Goal: Information Seeking & Learning: Learn about a topic

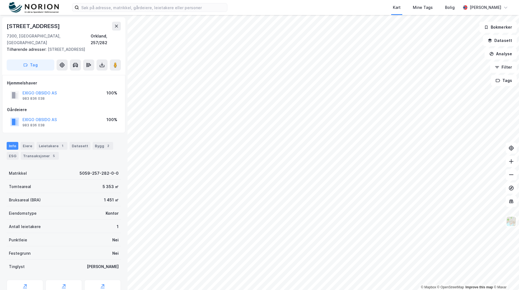
click at [41, 4] on img at bounding box center [34, 7] width 50 height 11
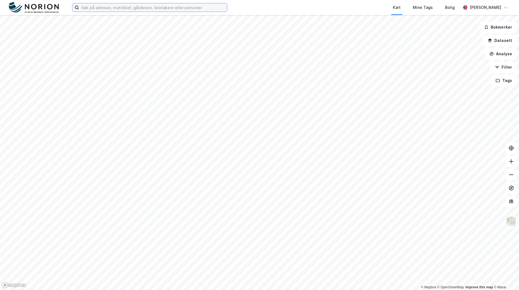
click at [131, 11] on input at bounding box center [153, 7] width 148 height 8
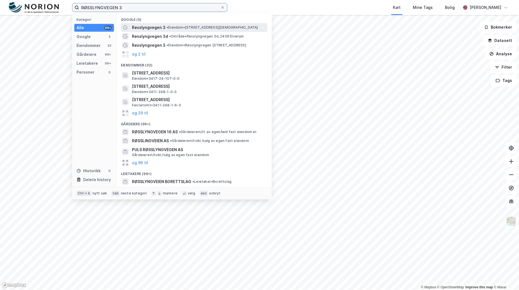
type input "RØSSLYNGVEGEN 3"
click at [209, 27] on span "• Eiendom • [STREET_ADDRESS][DEMOGRAPHIC_DATA]" at bounding box center [213, 27] width 92 height 4
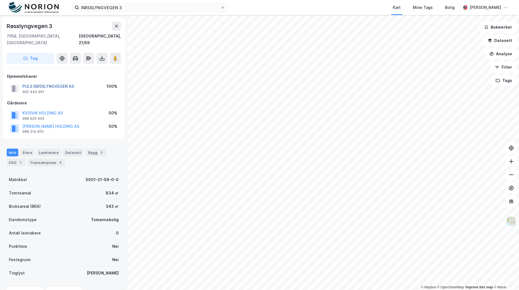
click at [0, 0] on button "PULS RØSSLYNGVEGEN AS" at bounding box center [0, 0] width 0 height 0
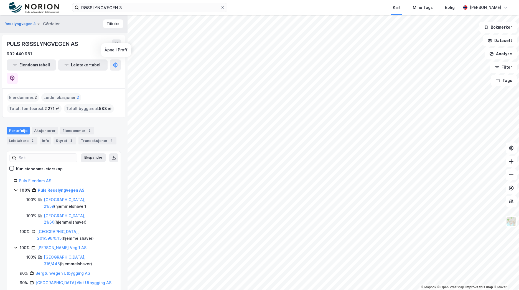
click at [115, 57] on div "PULS RØSSLYNGVEGEN AS 992 440 961 Eiendomstabell Leietakertabell" at bounding box center [63, 61] width 123 height 53
click at [18, 73] on button at bounding box center [12, 78] width 11 height 11
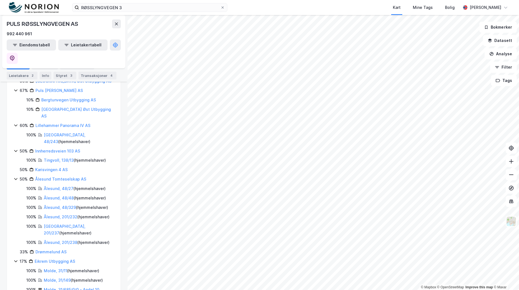
scroll to position [91, 0]
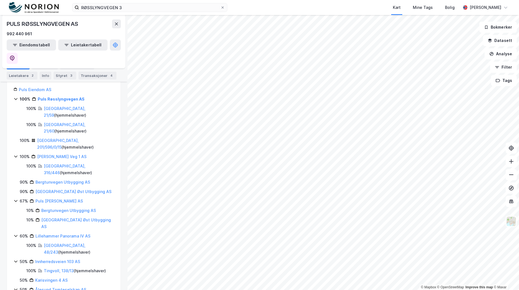
click at [46, 7] on img at bounding box center [34, 7] width 50 height 11
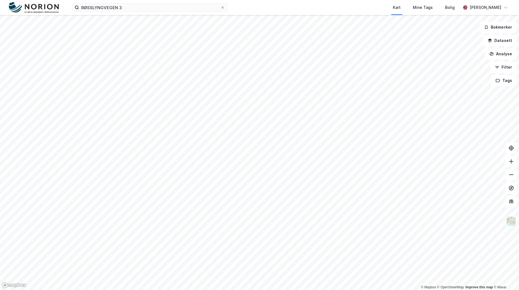
click at [44, 9] on img at bounding box center [34, 7] width 50 height 11
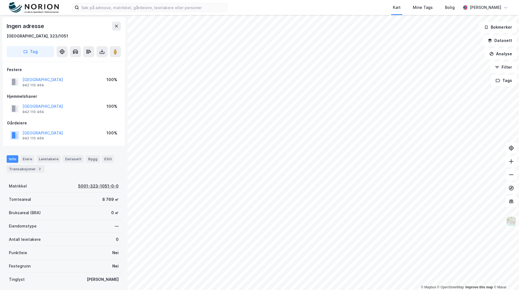
click at [100, 185] on div "5001-323-1051-0-0" at bounding box center [98, 186] width 41 height 7
